Goal: Information Seeking & Learning: Learn about a topic

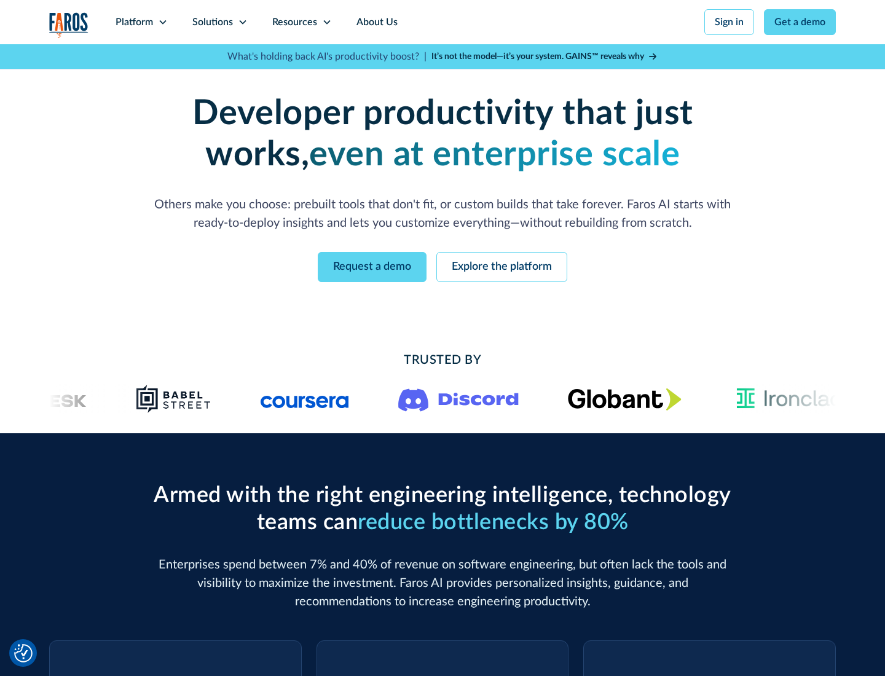
click at [162, 22] on icon at bounding box center [163, 22] width 10 height 10
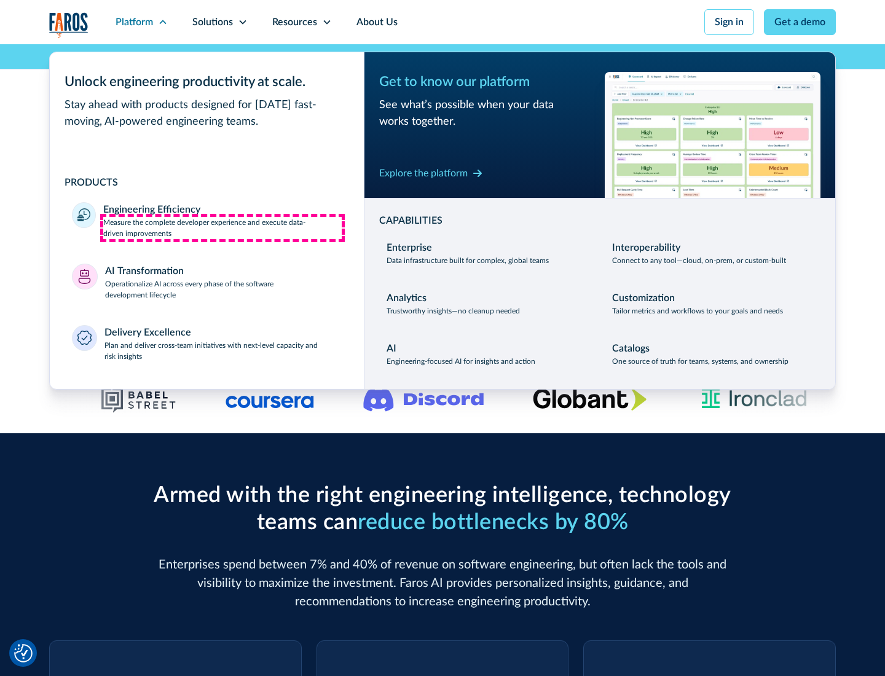
click at [222, 227] on p "Measure the complete developer experience and execute data-driven improvements" at bounding box center [222, 228] width 238 height 22
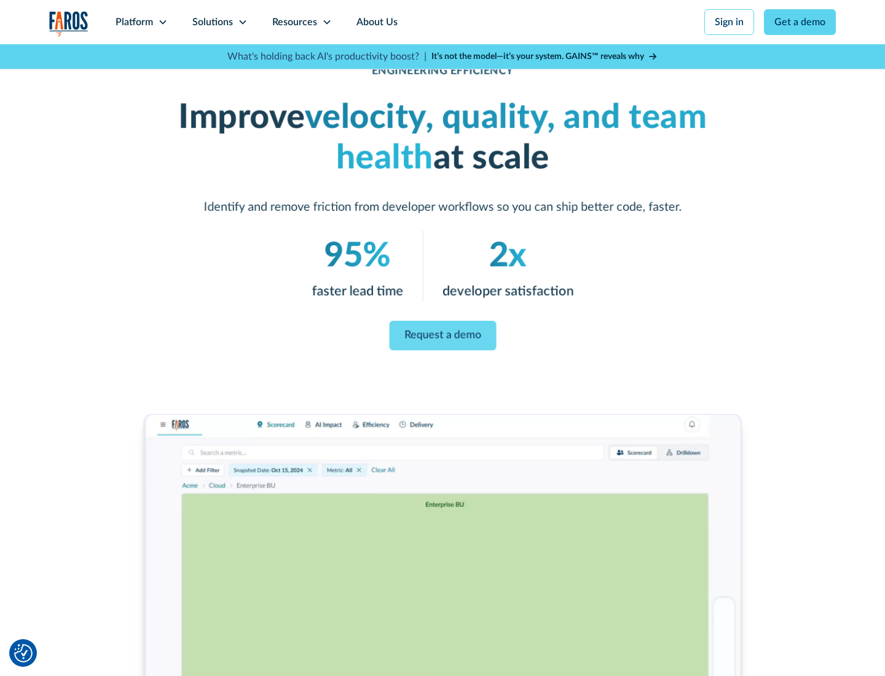
click at [442, 336] on link "Request a demo" at bounding box center [442, 335] width 107 height 29
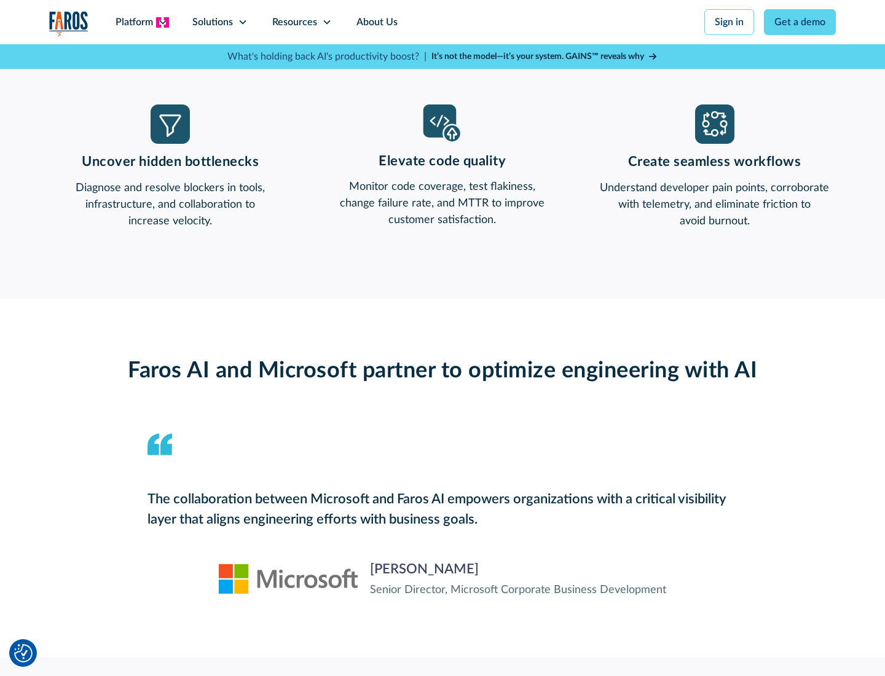
click at [162, 22] on icon at bounding box center [163, 22] width 10 height 10
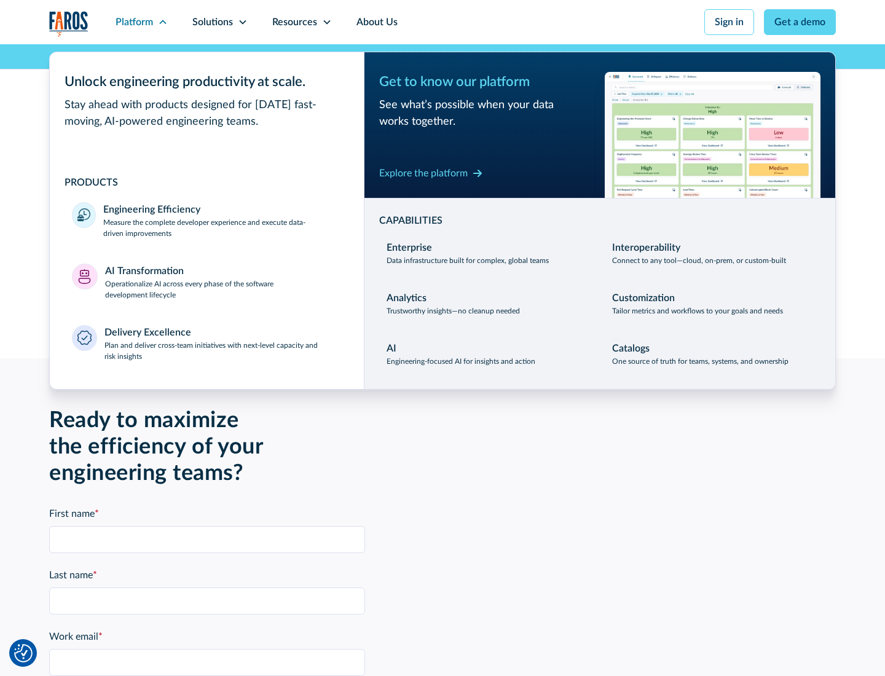
scroll to position [2696, 0]
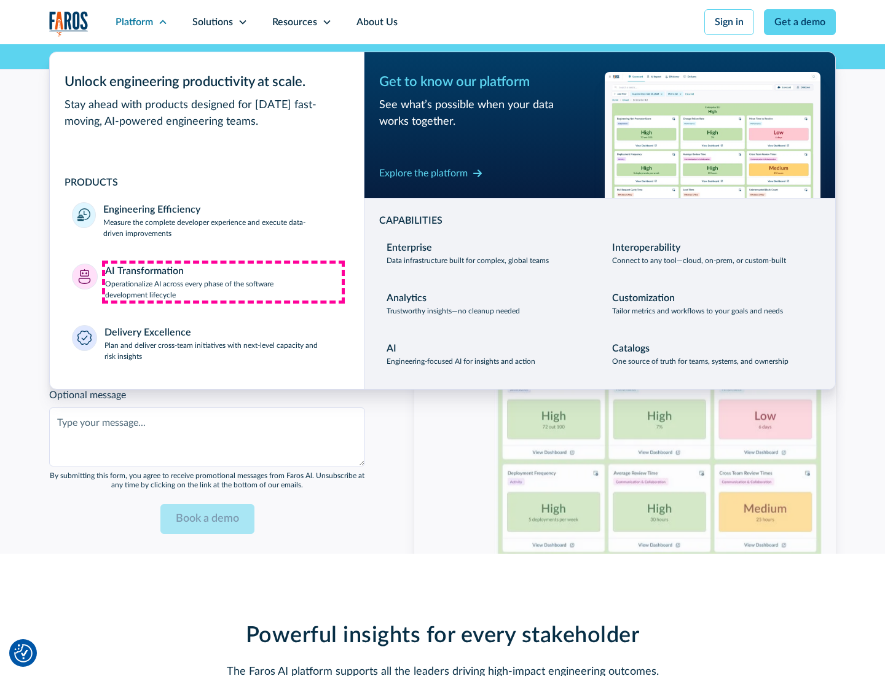
click at [223, 281] on p "Operationalize AI across every phase of the software development lifecycle" at bounding box center [223, 289] width 237 height 22
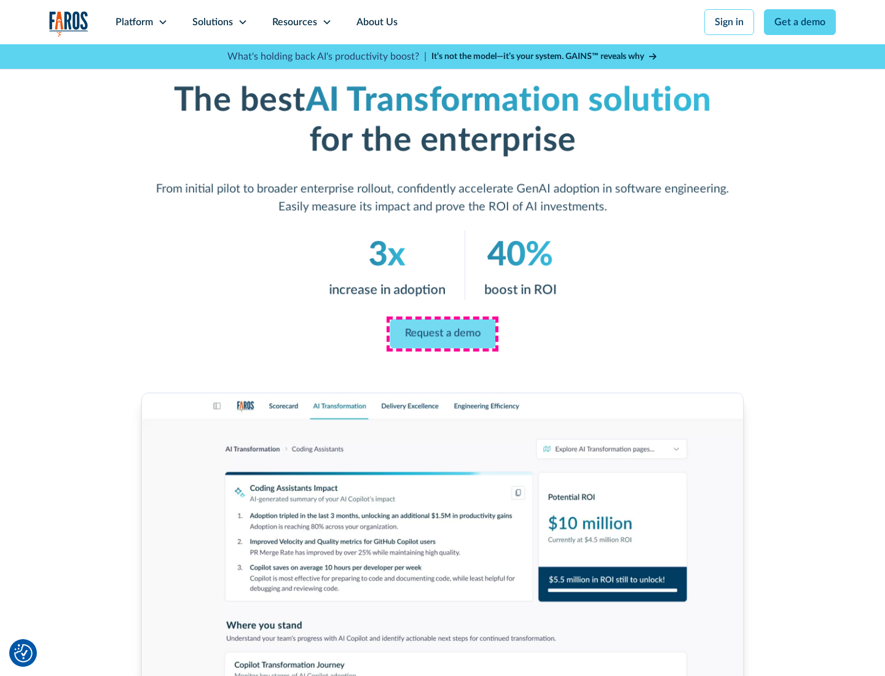
click at [442, 334] on link "Request a demo" at bounding box center [443, 334] width 106 height 29
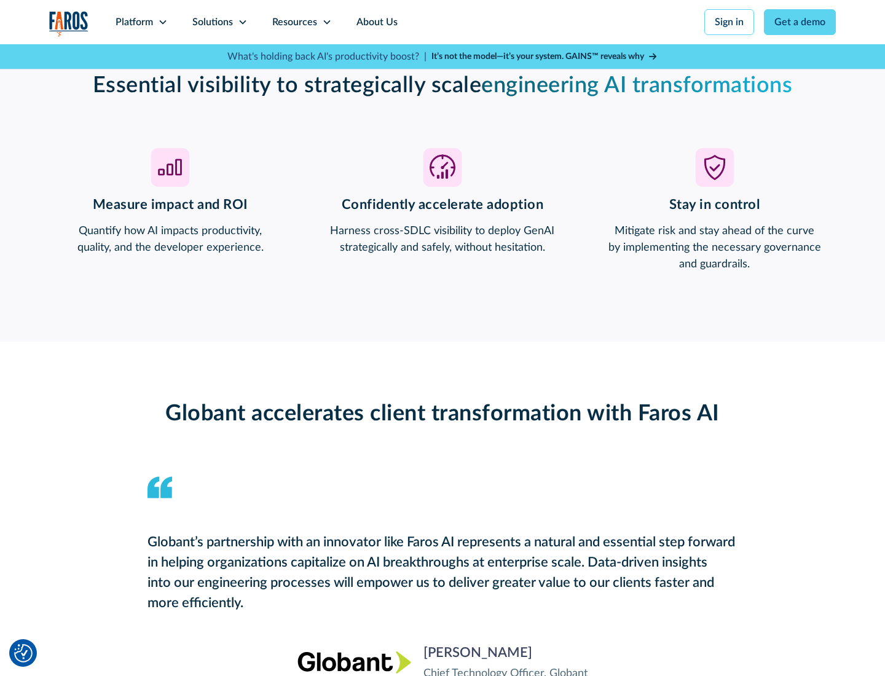
click at [141, 22] on div "Platform" at bounding box center [134, 22] width 37 height 15
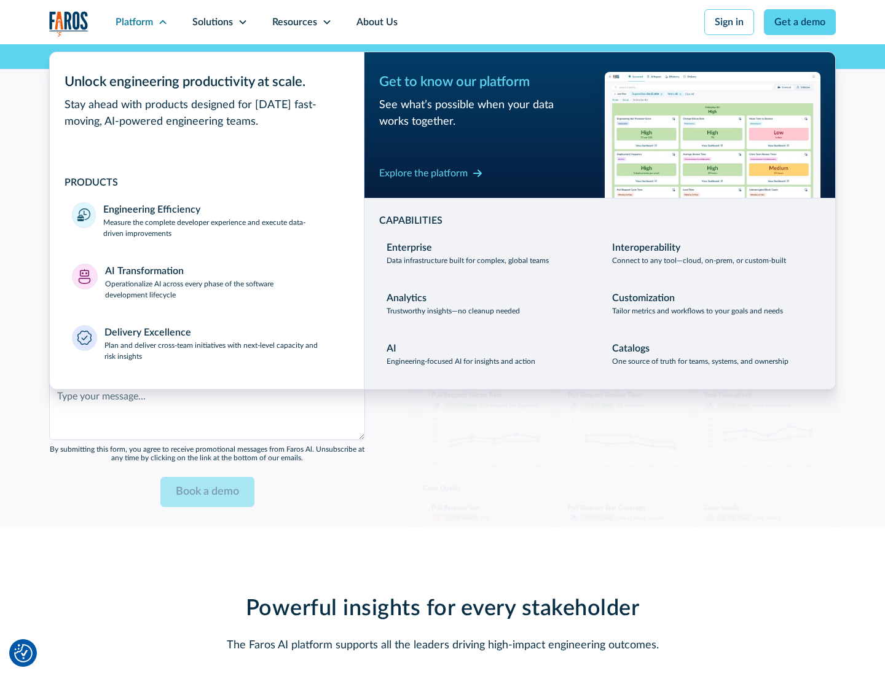
click at [423, 173] on div "Explore the platform" at bounding box center [423, 173] width 88 height 15
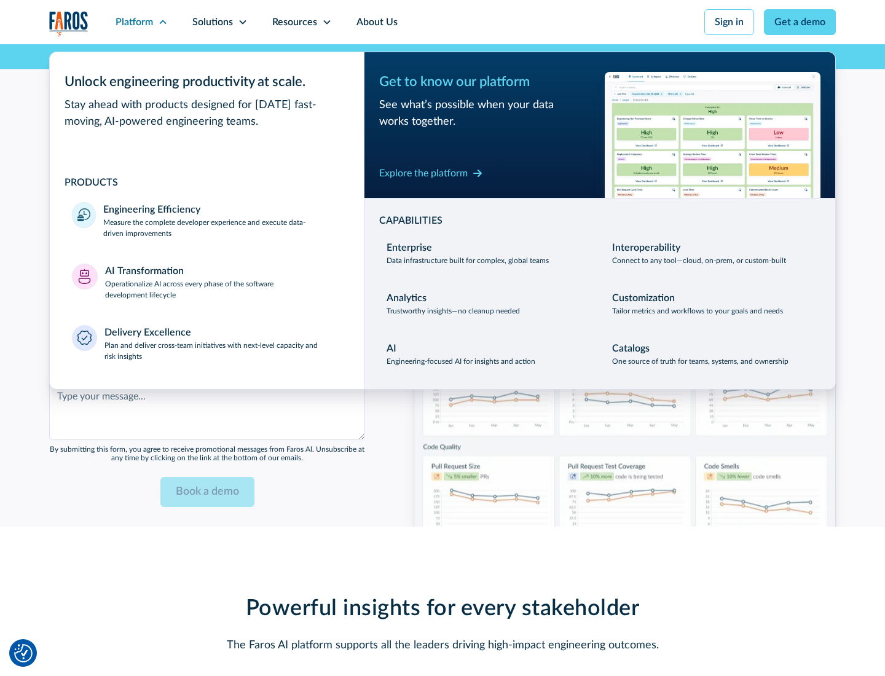
scroll to position [2991, 0]
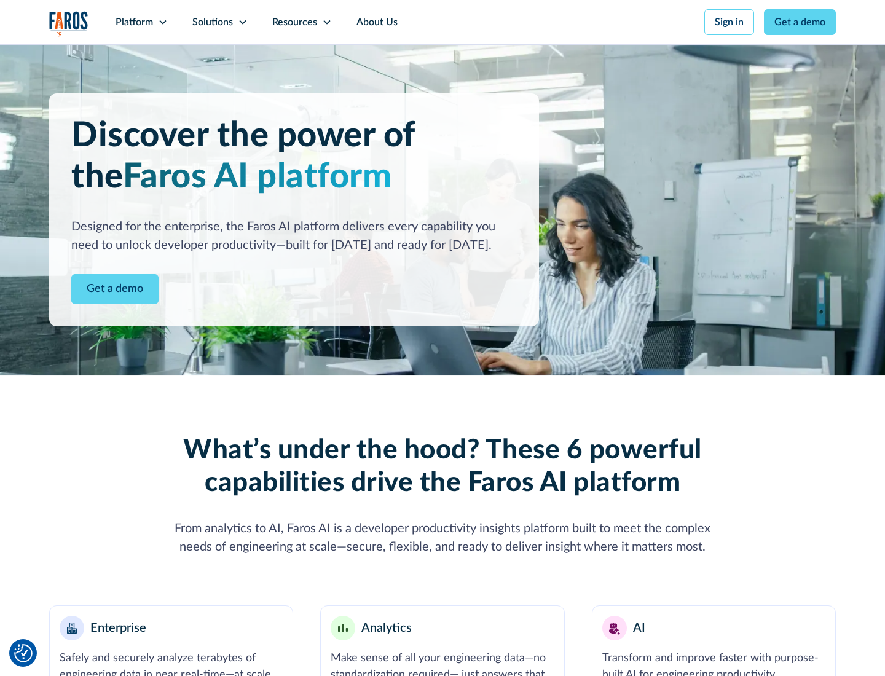
click at [115, 289] on link "Get a demo" at bounding box center [114, 289] width 87 height 30
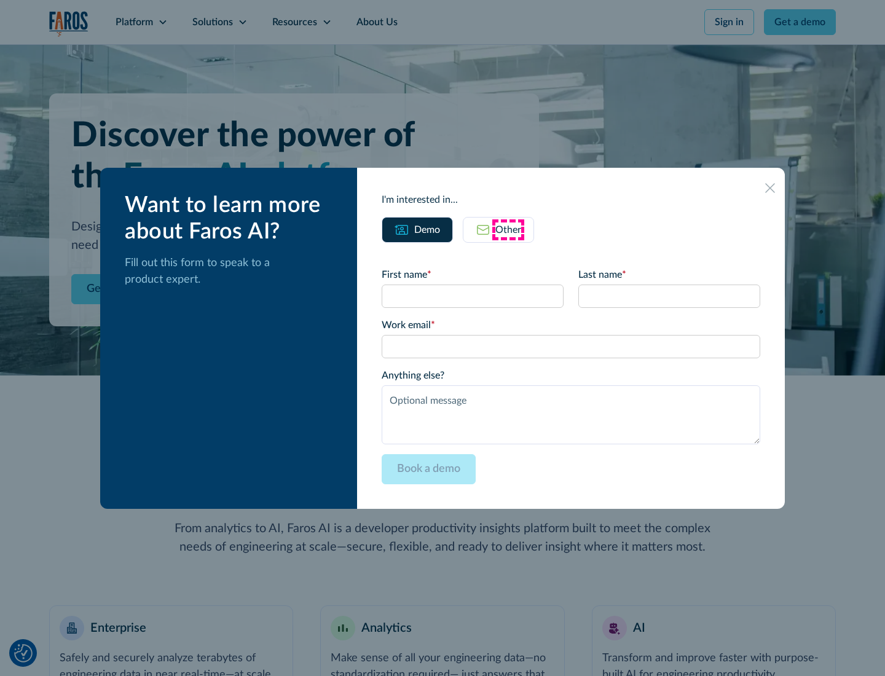
click at [508, 229] on div "Other" at bounding box center [508, 229] width 26 height 15
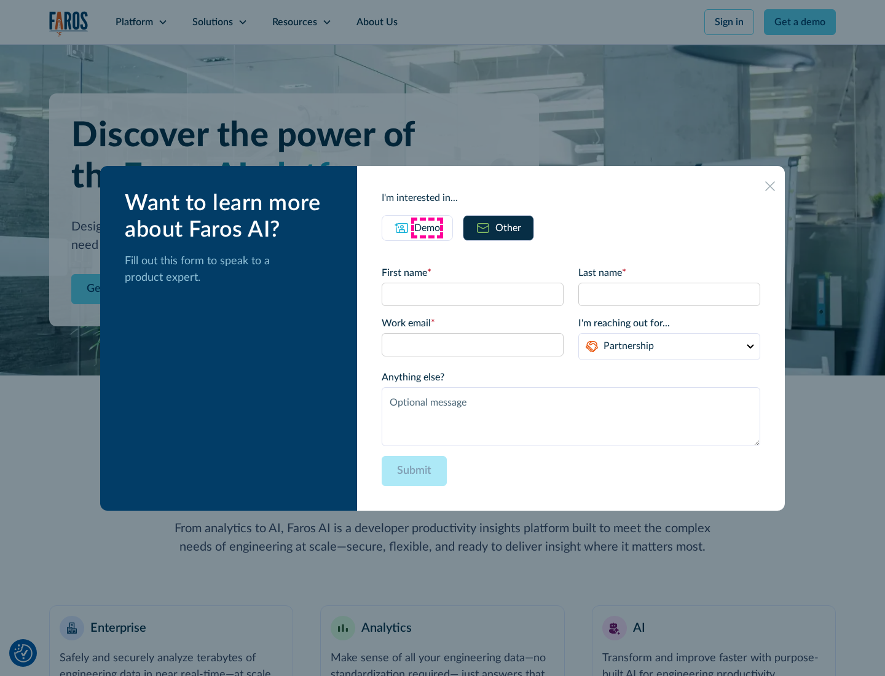
click at [427, 227] on div "Demo" at bounding box center [427, 228] width 26 height 15
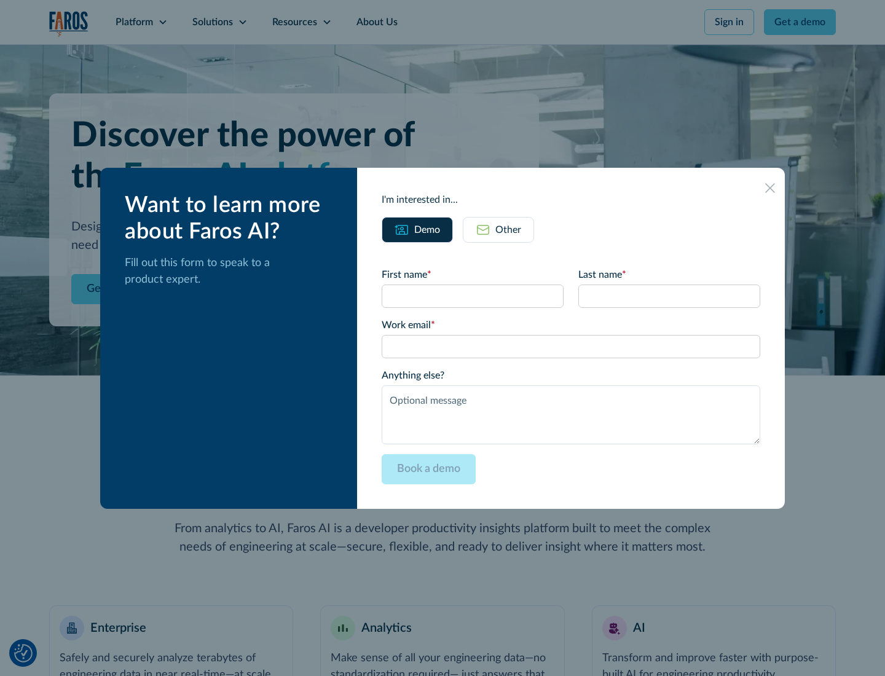
click at [770, 187] on icon at bounding box center [770, 188] width 10 height 10
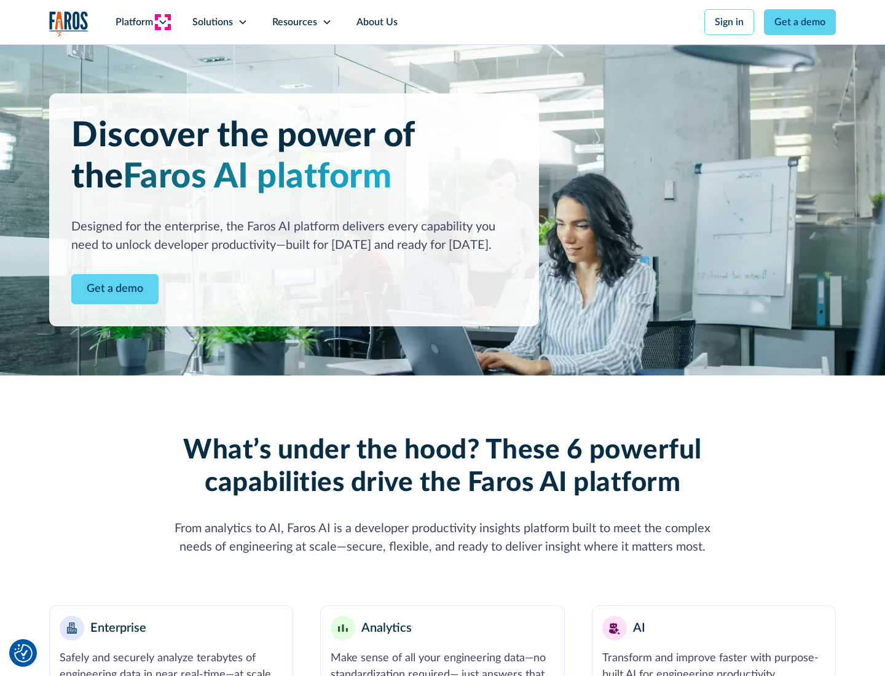
click at [162, 22] on icon at bounding box center [163, 22] width 10 height 10
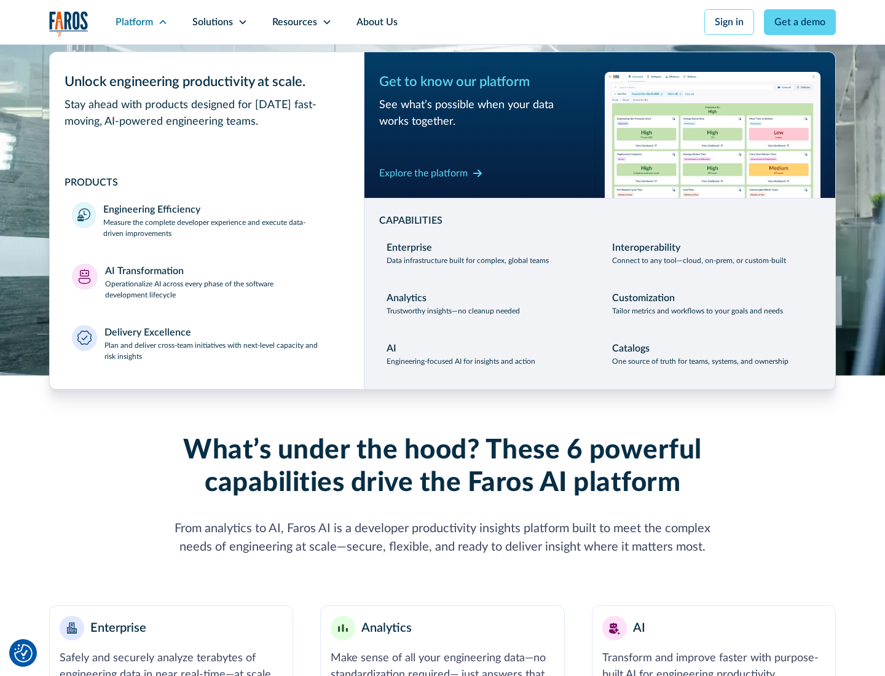
click at [222, 350] on p "Plan and deliver cross-team initiatives with next-level capacity and risk insig…" at bounding box center [223, 351] width 238 height 22
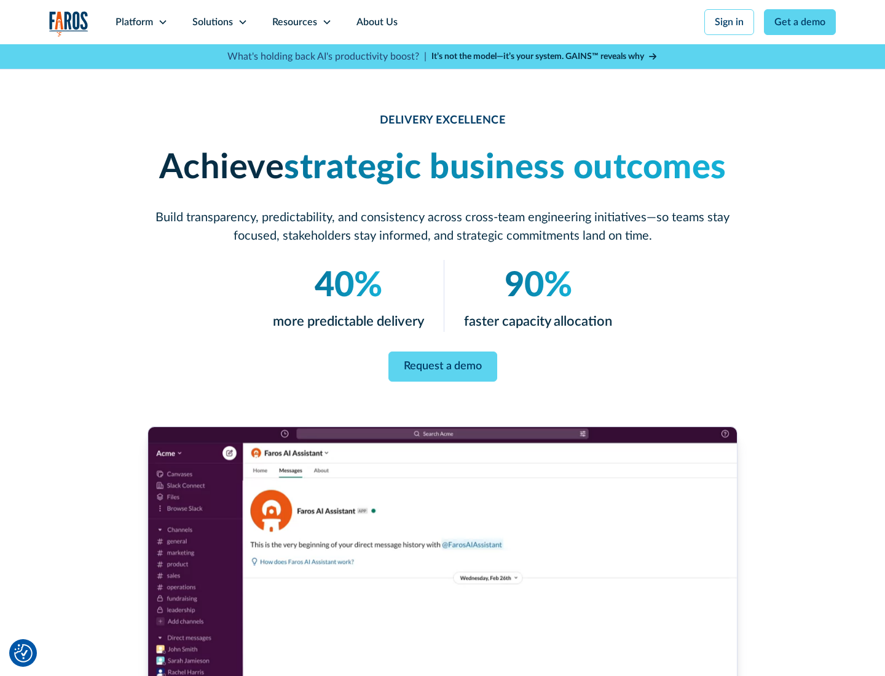
click at [242, 22] on icon at bounding box center [243, 22] width 10 height 10
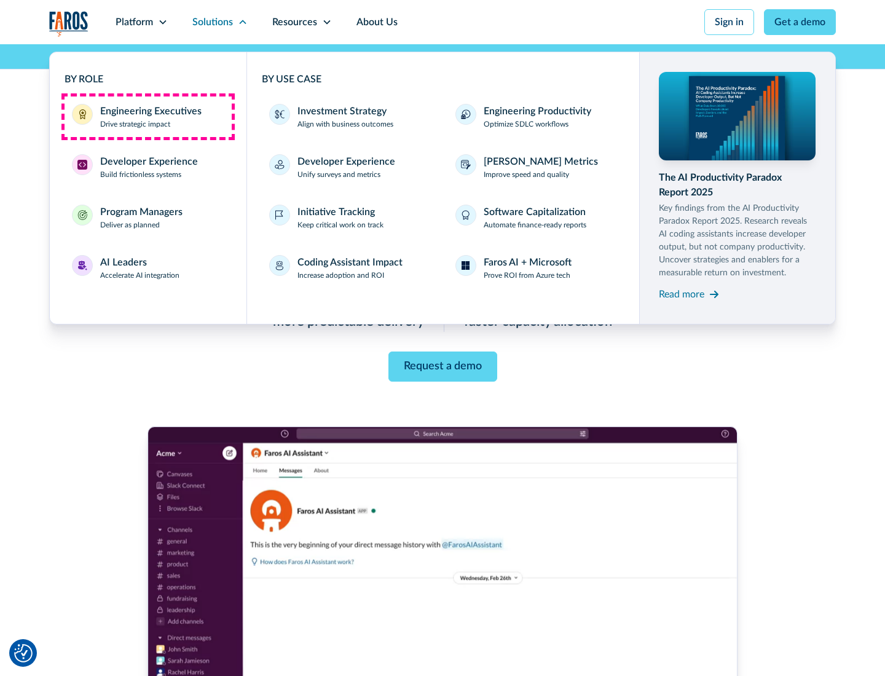
click at [147, 117] on div "Engineering Executives" at bounding box center [150, 111] width 101 height 15
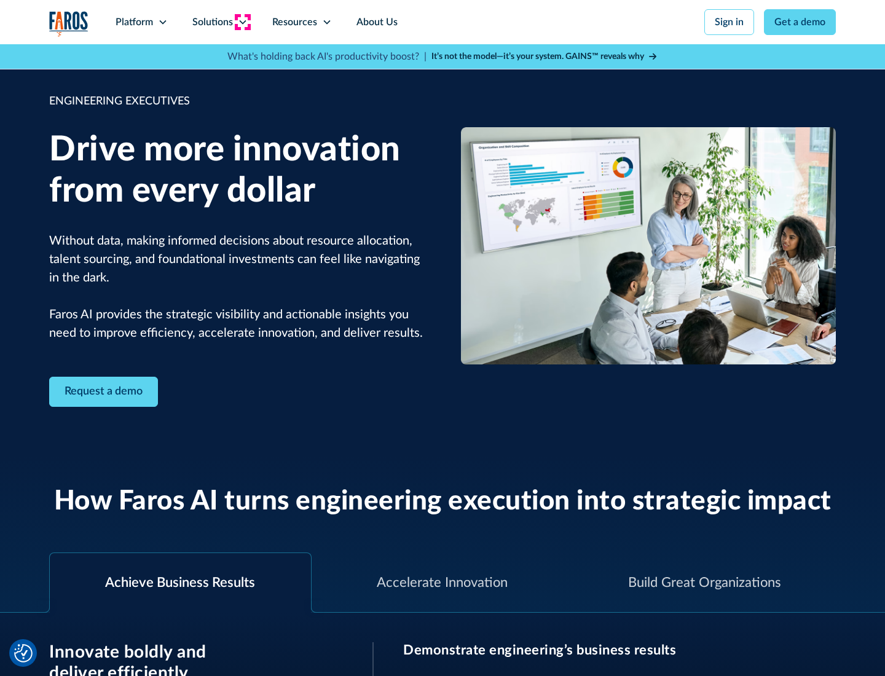
click at [242, 22] on icon at bounding box center [243, 22] width 10 height 10
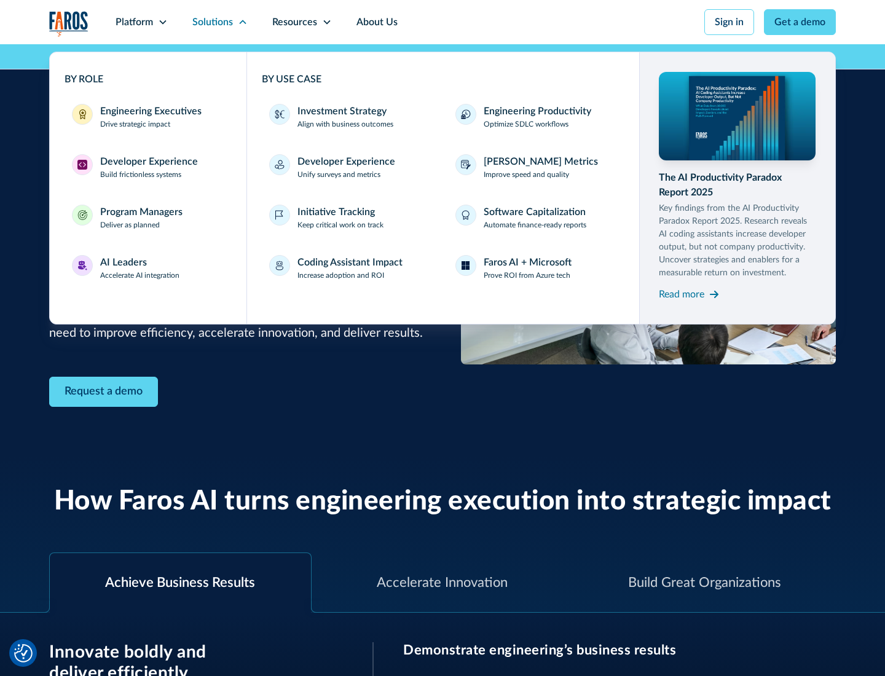
click at [147, 162] on div "Developer Experience" at bounding box center [149, 161] width 98 height 15
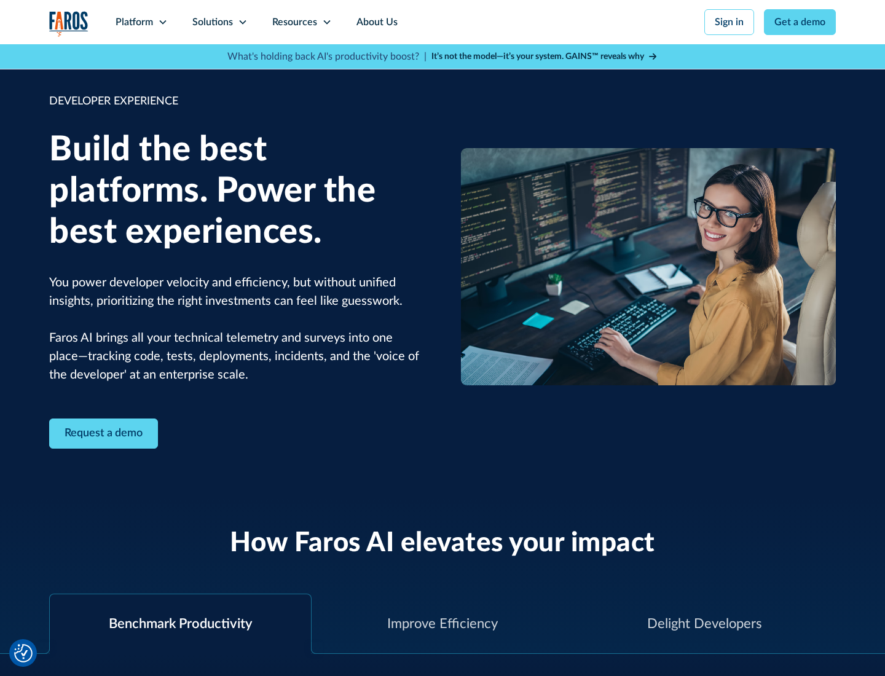
click at [219, 22] on div "Solutions" at bounding box center [212, 22] width 41 height 15
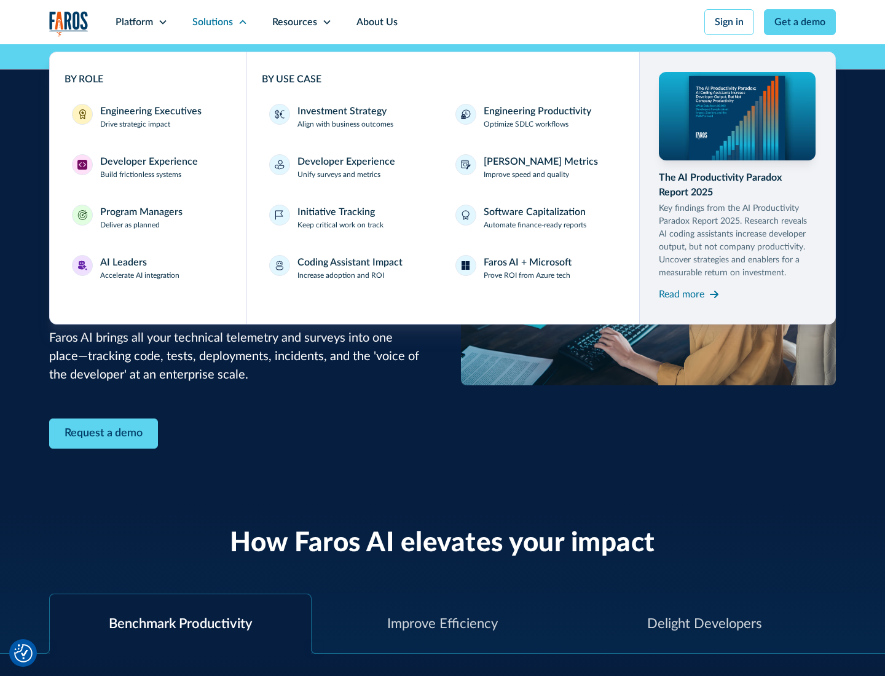
click at [141, 218] on div "Program Managers" at bounding box center [141, 212] width 82 height 15
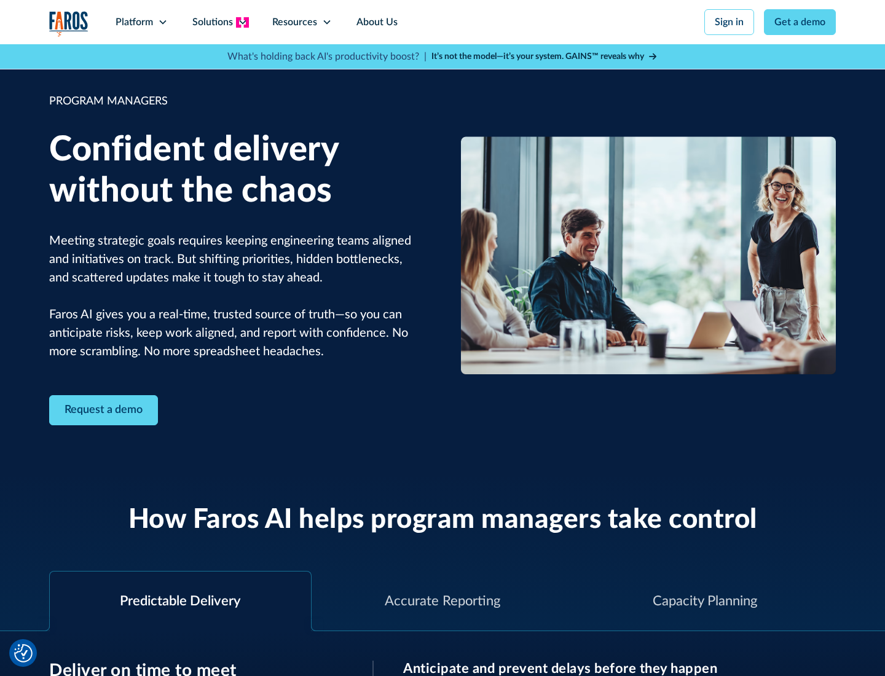
click at [242, 22] on icon at bounding box center [243, 22] width 10 height 10
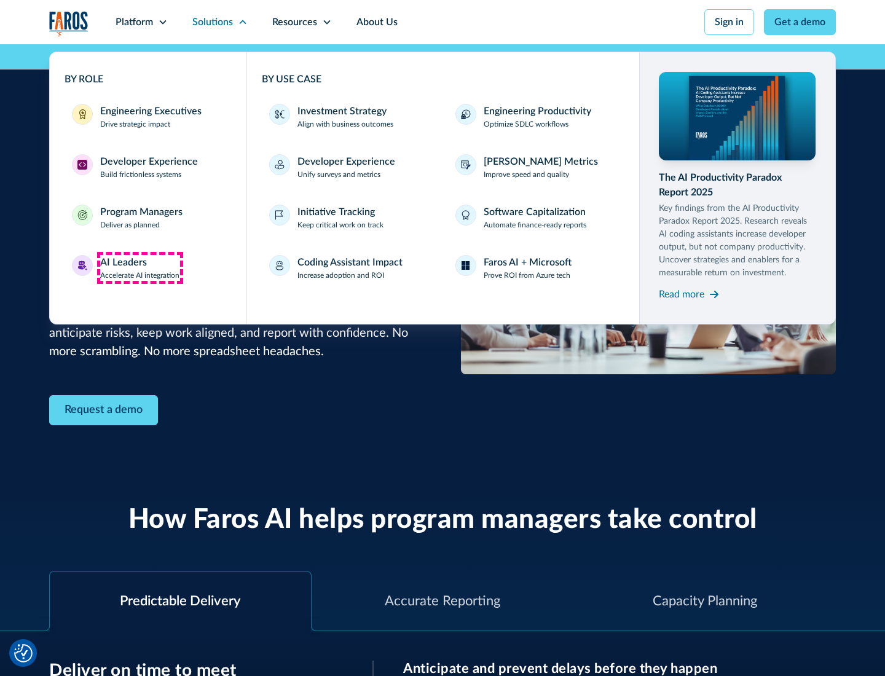
click at [140, 268] on div "AI Leaders" at bounding box center [123, 262] width 47 height 15
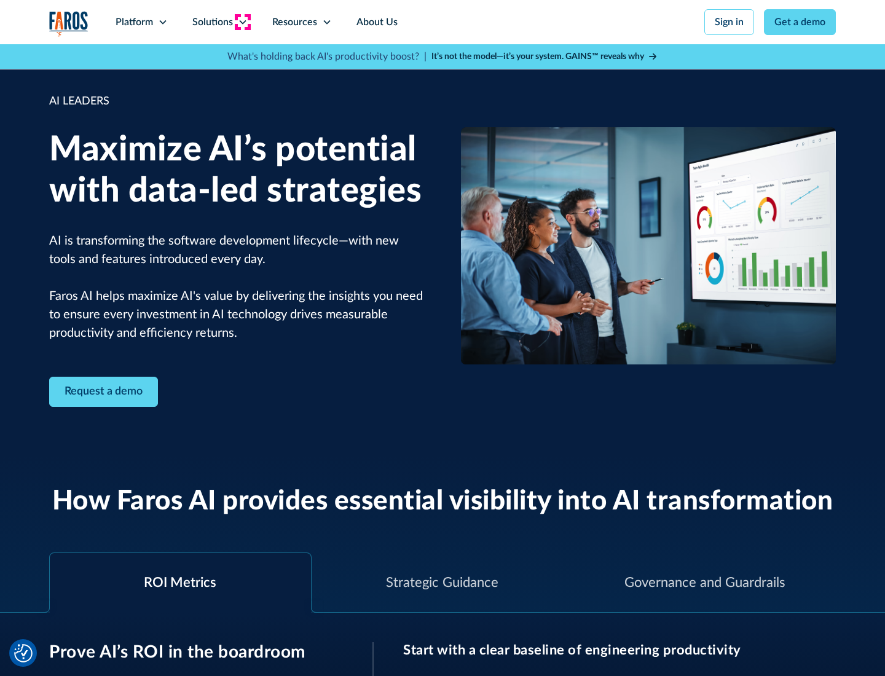
click at [242, 22] on icon at bounding box center [243, 22] width 10 height 10
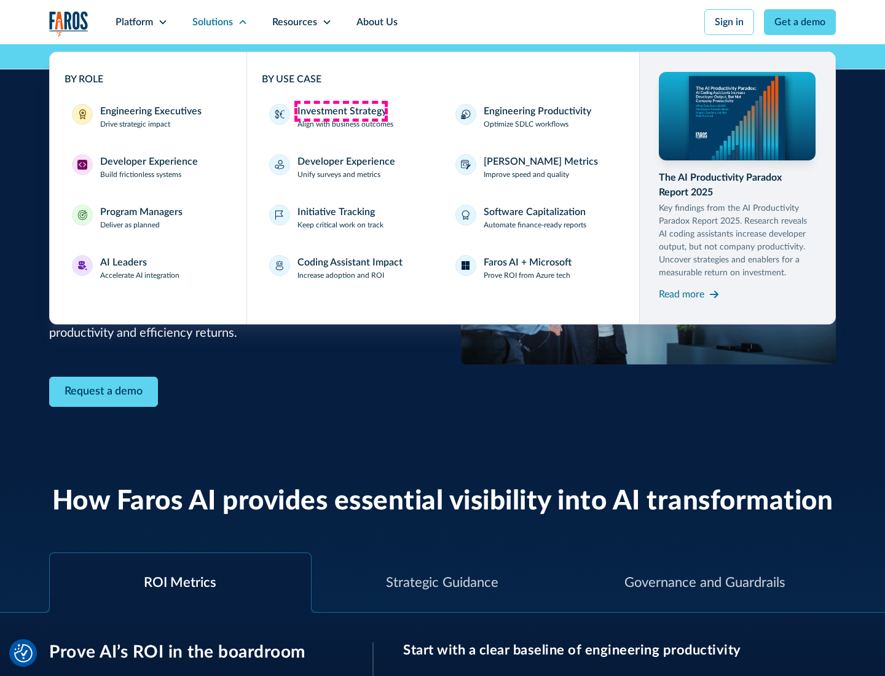
click at [340, 111] on div "Investment Strategy" at bounding box center [341, 111] width 89 height 15
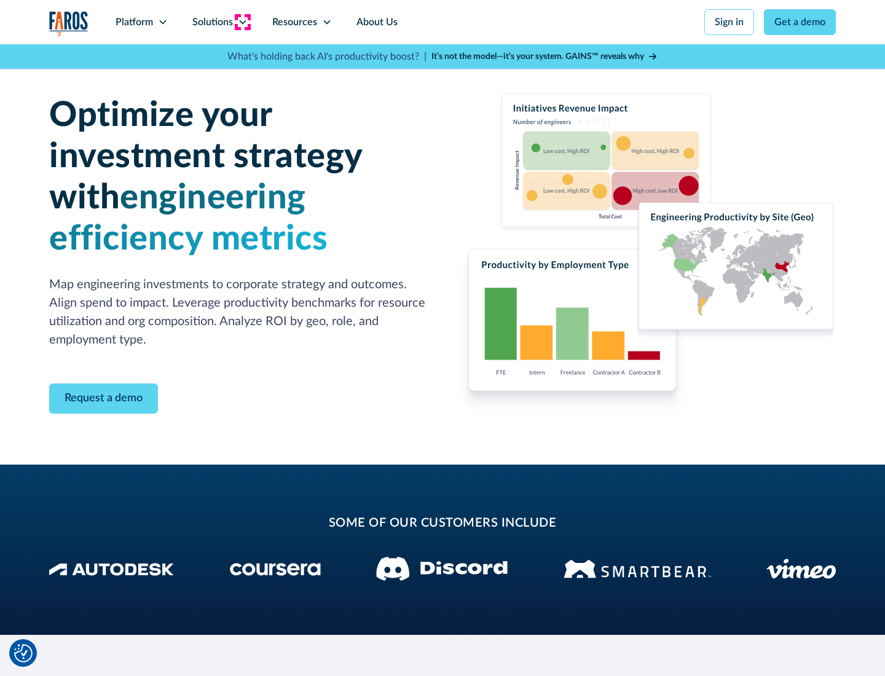
click at [242, 22] on icon at bounding box center [243, 22] width 10 height 10
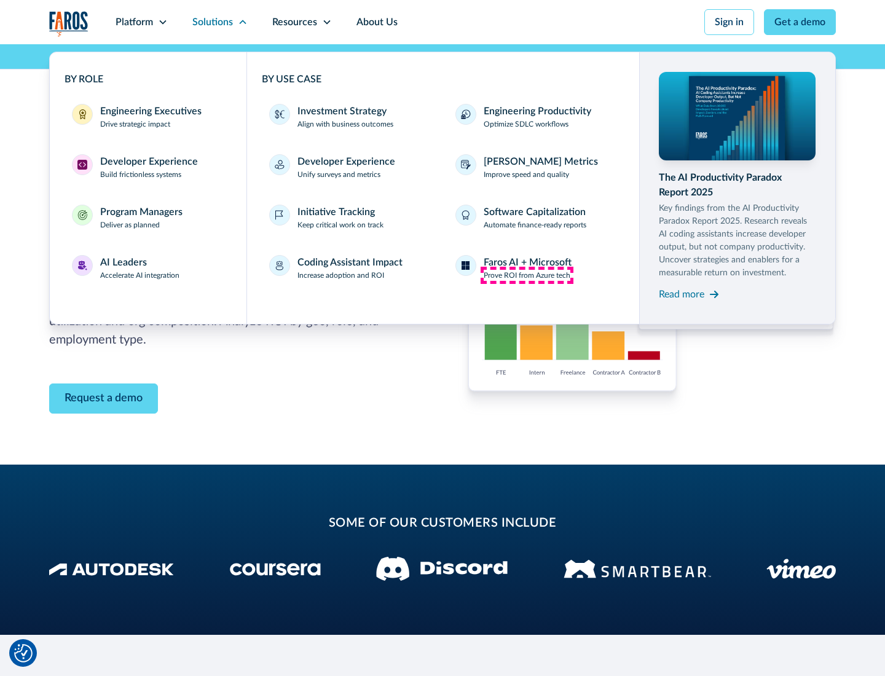
click at [527, 275] on p "Prove ROI from Azure tech" at bounding box center [527, 275] width 87 height 11
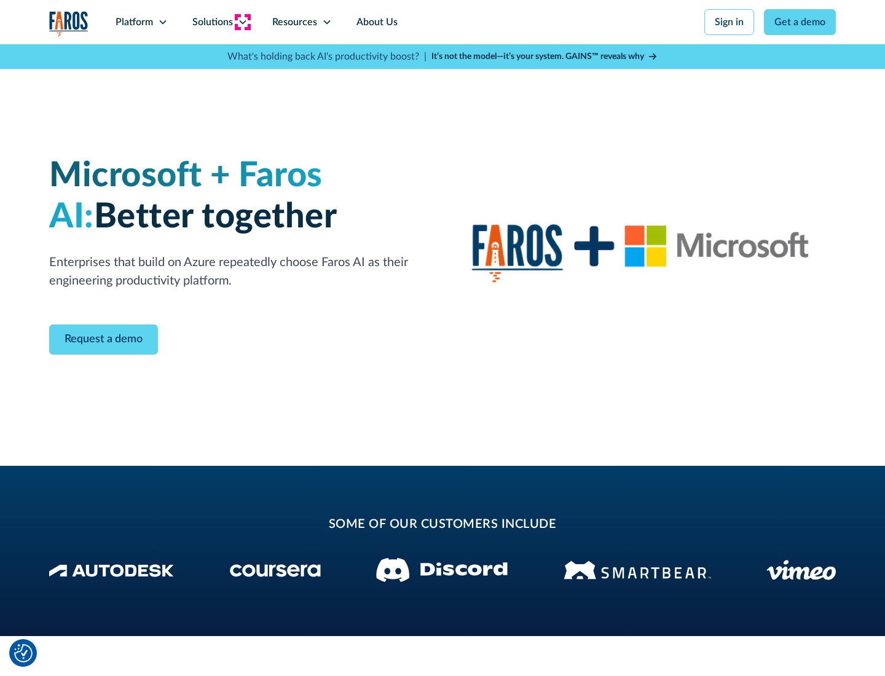
click at [242, 22] on icon at bounding box center [243, 22] width 10 height 10
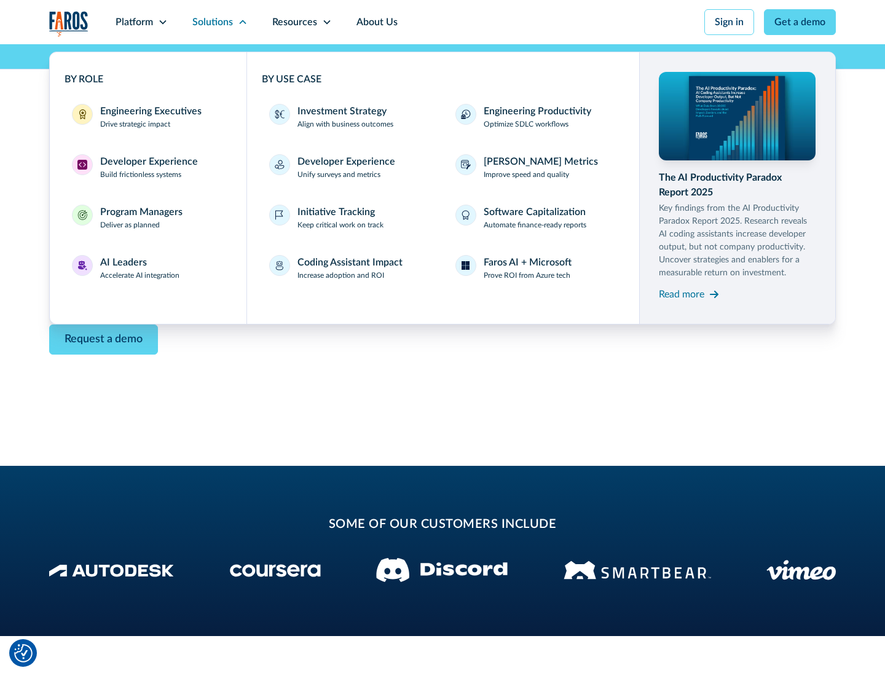
click at [682, 294] on div "Read more" at bounding box center [681, 294] width 45 height 15
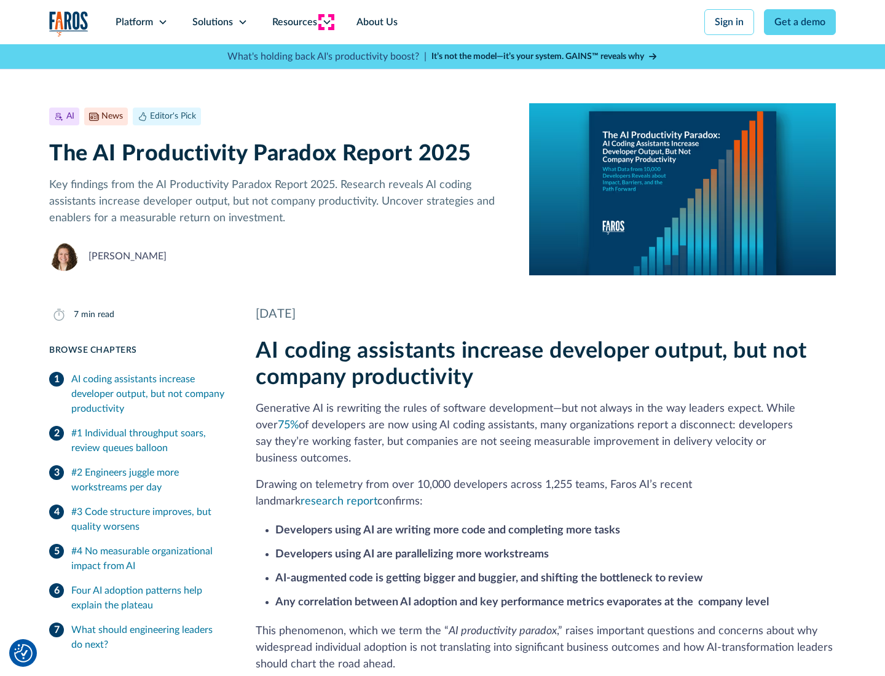
click at [326, 22] on icon at bounding box center [327, 22] width 10 height 10
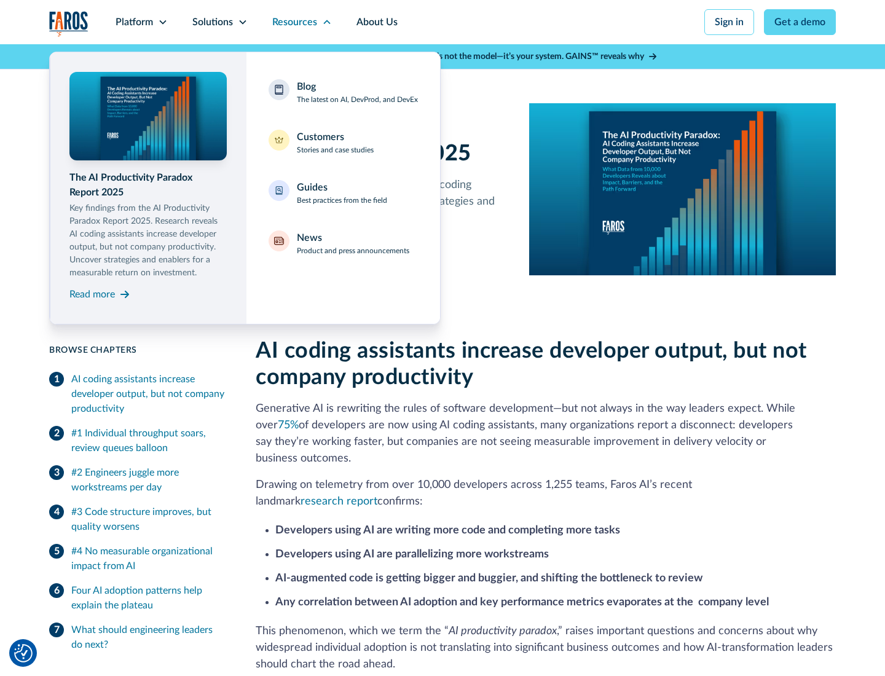
click at [357, 92] on div "Blog The latest on AI, DevProd, and DevEx" at bounding box center [357, 92] width 121 height 26
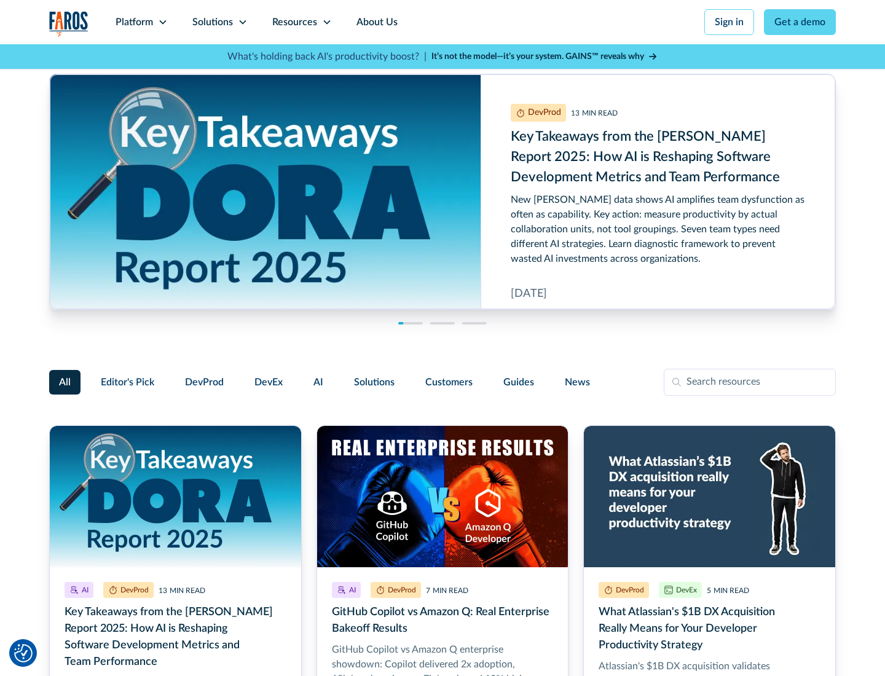
click at [800, 22] on link "Get a demo" at bounding box center [800, 22] width 72 height 26
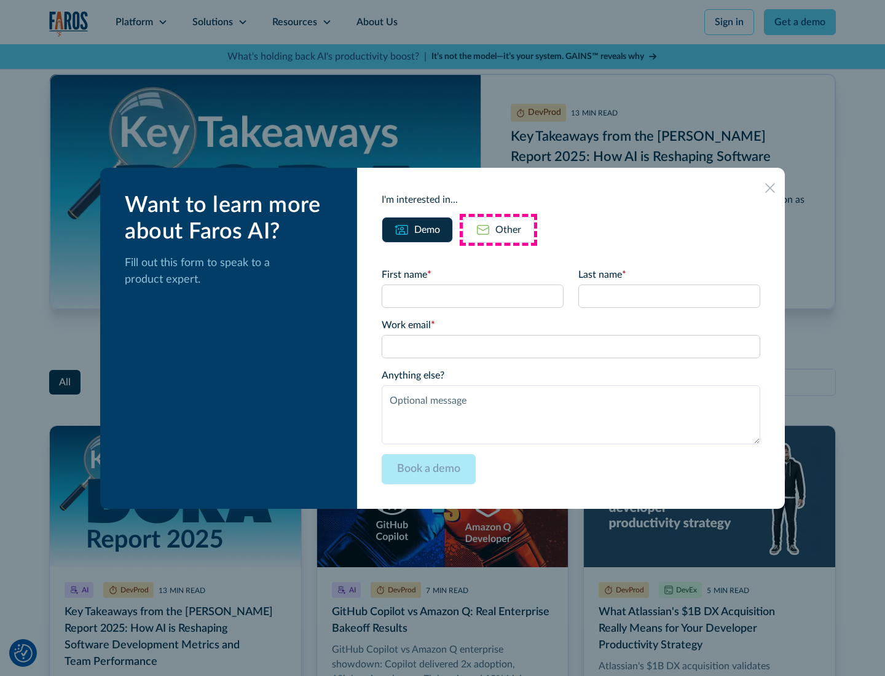
click at [498, 229] on div "Other" at bounding box center [508, 229] width 26 height 15
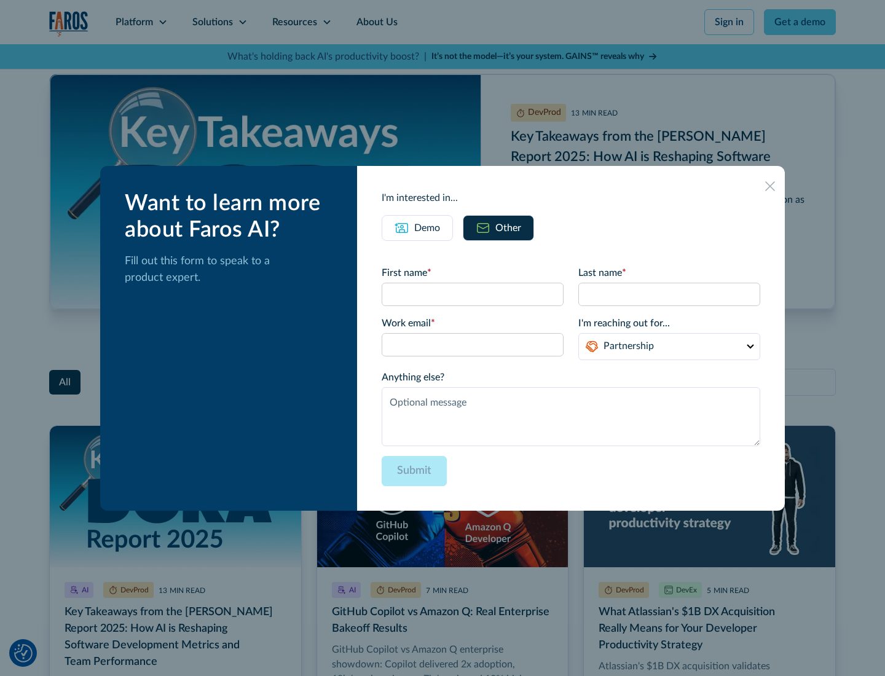
click at [770, 186] on icon at bounding box center [770, 186] width 10 height 10
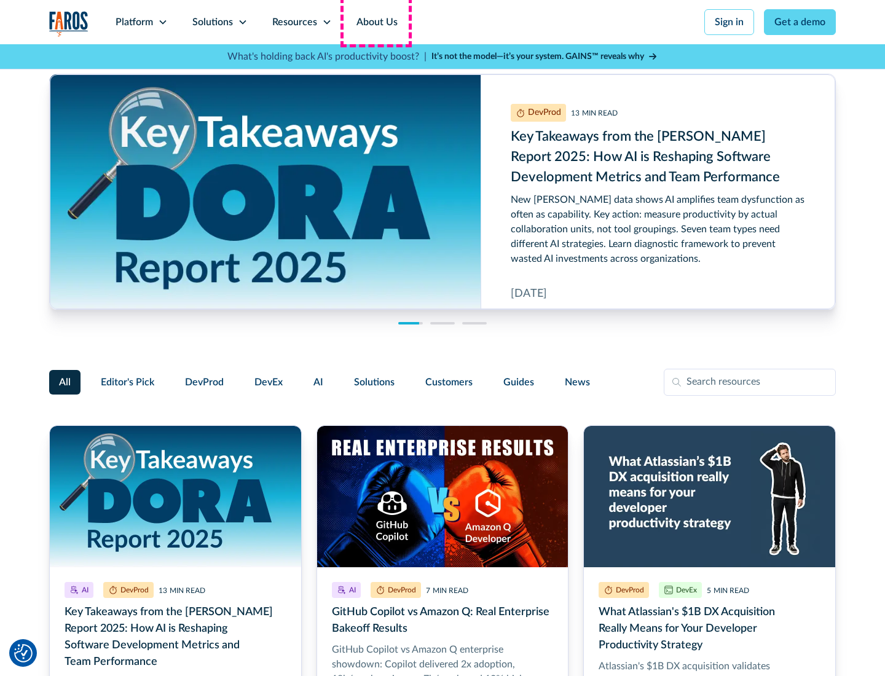
click at [375, 22] on link "About Us" at bounding box center [377, 22] width 66 height 44
